Goal: Task Accomplishment & Management: Use online tool/utility

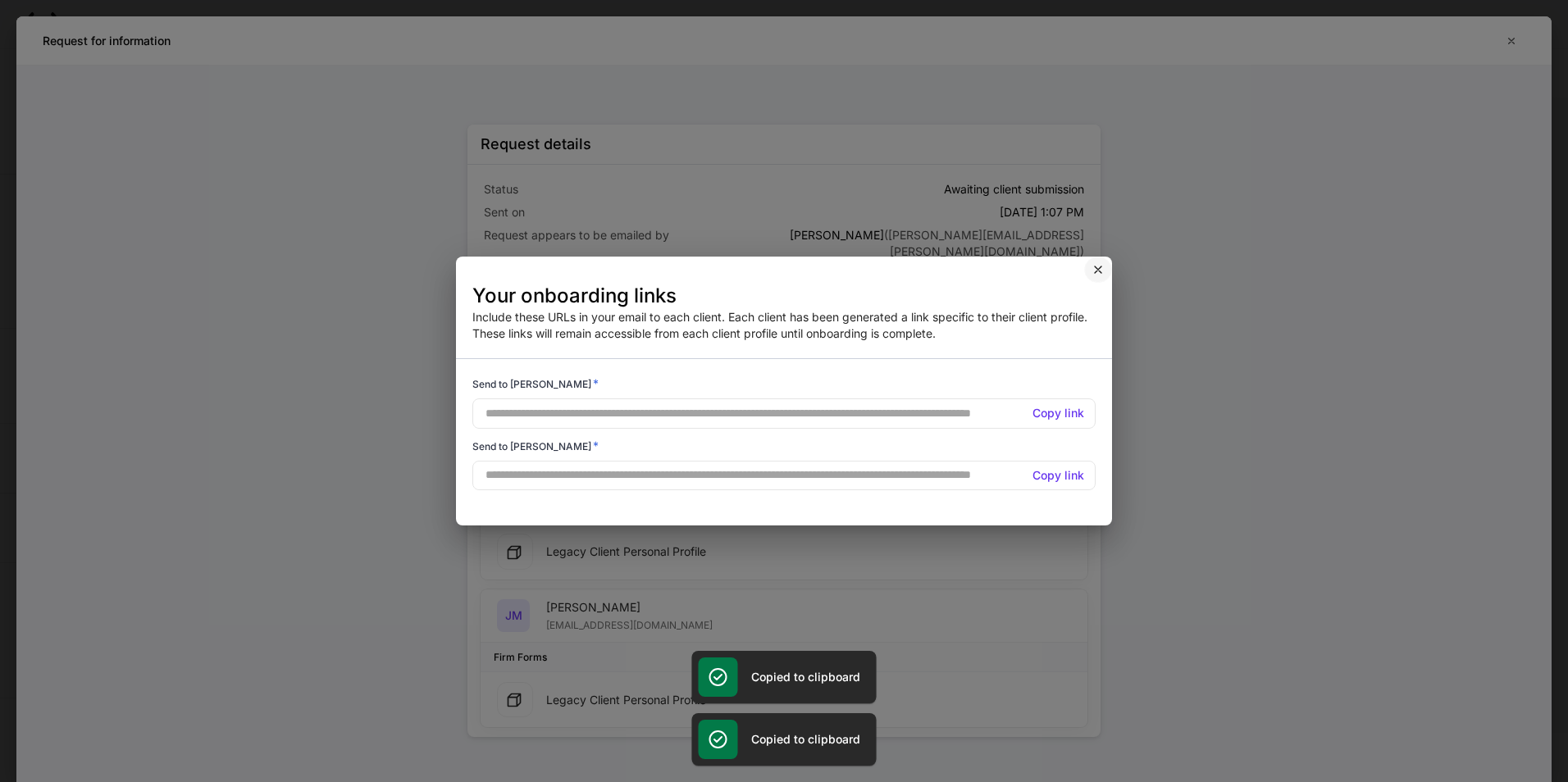
click at [1096, 272] on icon "button" at bounding box center [1098, 269] width 6 height 6
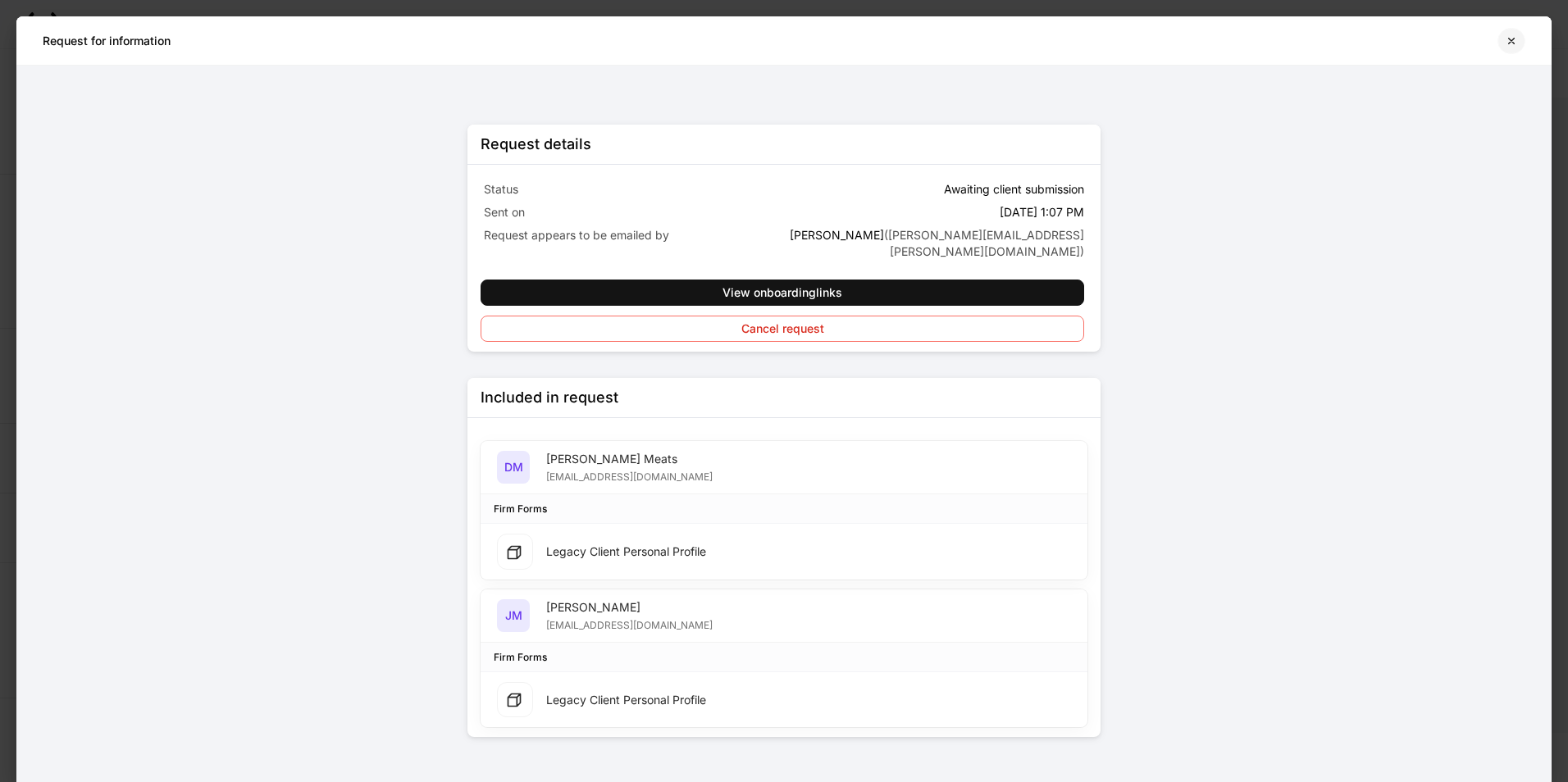
click at [1515, 37] on icon "button" at bounding box center [1511, 41] width 13 height 13
